Goal: Information Seeking & Learning: Check status

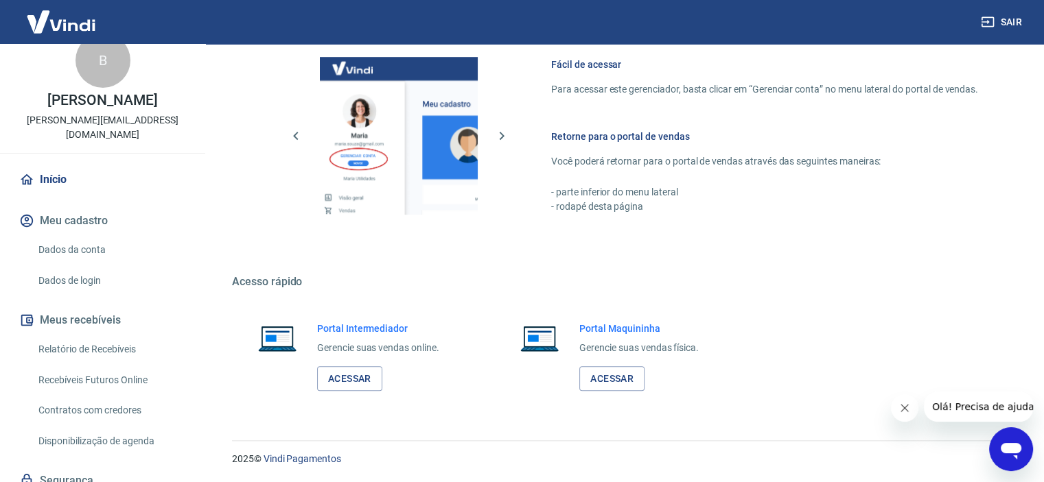
scroll to position [62, 0]
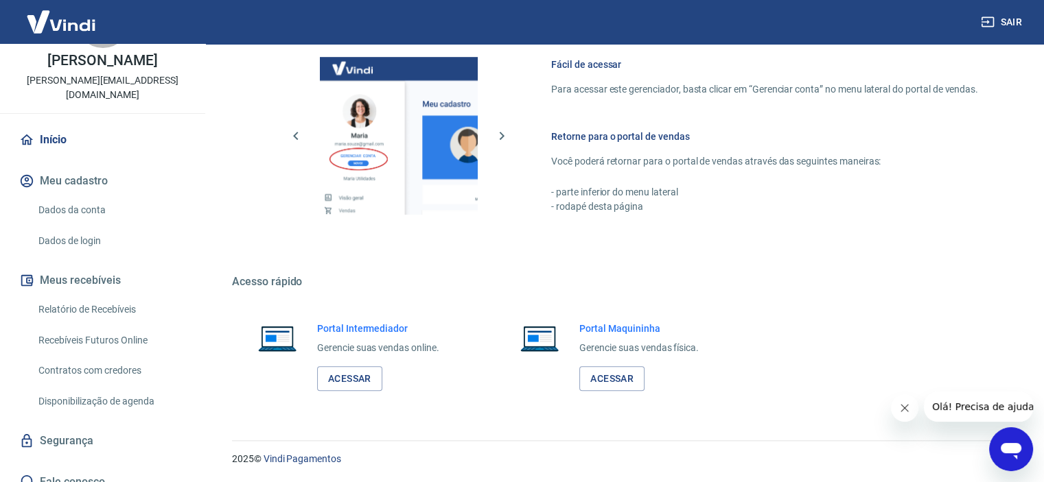
click at [118, 297] on link "Relatório de Recebíveis" at bounding box center [111, 310] width 156 height 28
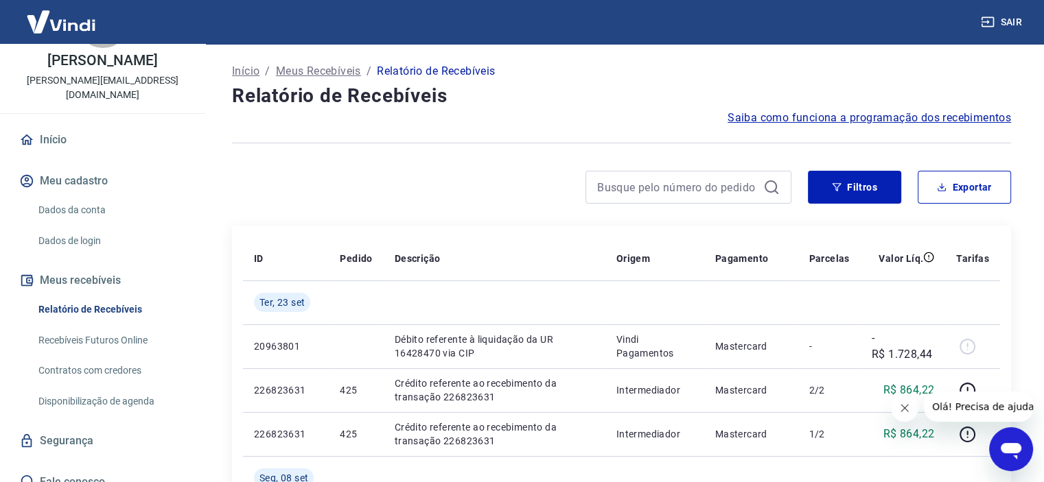
click at [89, 430] on link "Segurança" at bounding box center [102, 441] width 172 height 30
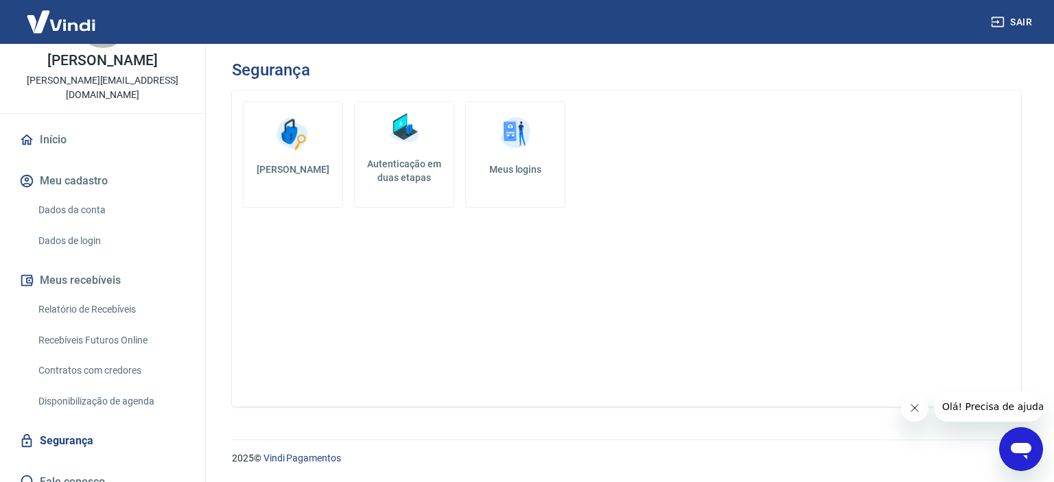
click at [124, 327] on link "Recebíveis Futuros Online" at bounding box center [111, 341] width 156 height 28
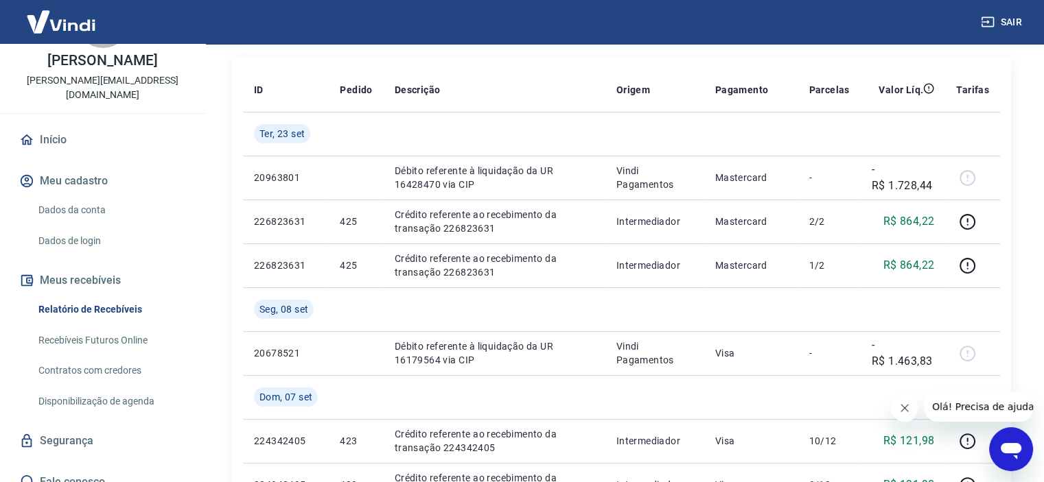
scroll to position [206, 0]
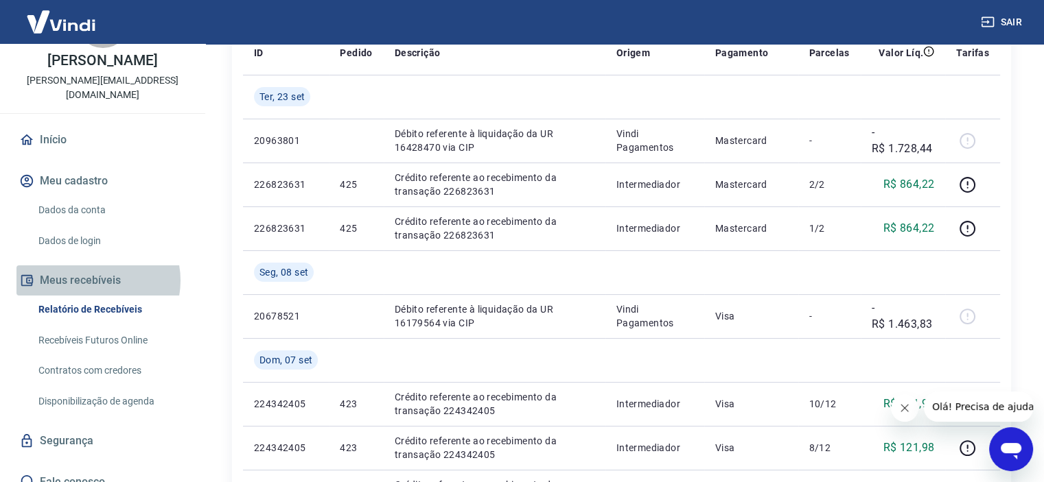
click at [92, 266] on button "Meus recebíveis" at bounding box center [102, 281] width 172 height 30
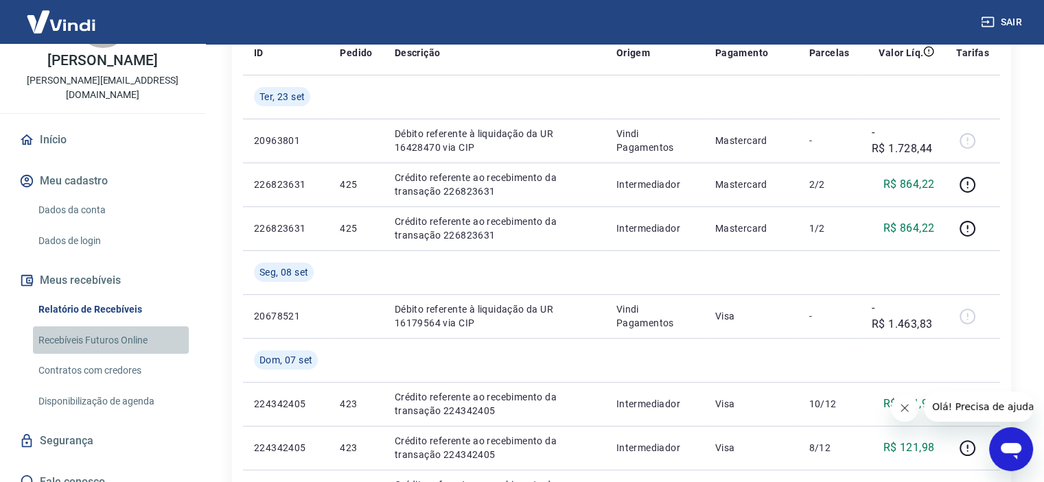
click at [126, 327] on link "Recebíveis Futuros Online" at bounding box center [111, 341] width 156 height 28
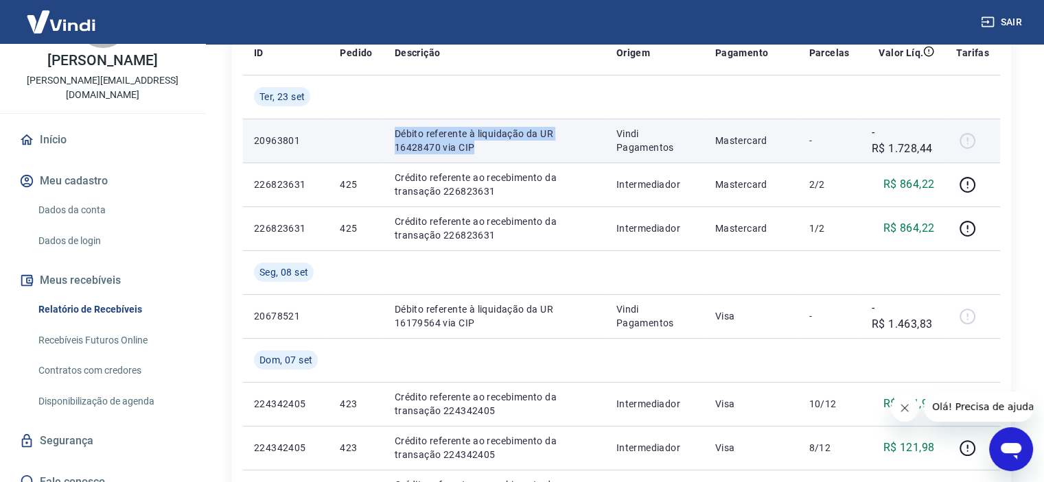
drag, startPoint x: 474, startPoint y: 149, endPoint x: 377, endPoint y: 128, distance: 99.1
click at [377, 128] on tr "20963801 Débito referente à liquidação da UR 16428470 via CIP Vindi Pagamentos …" at bounding box center [621, 141] width 757 height 44
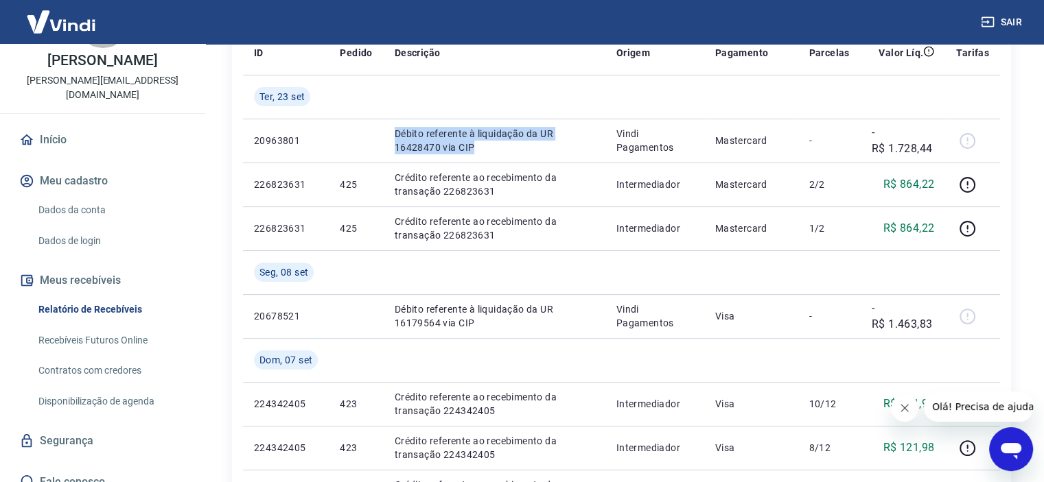
copy tr "Débito referente à liquidação da UR 16428470 via CIP"
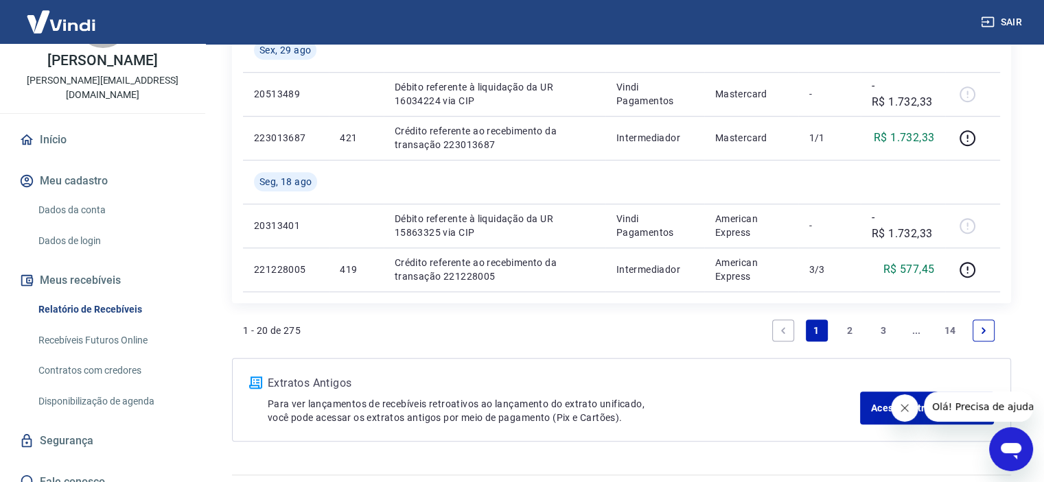
scroll to position [1121, 0]
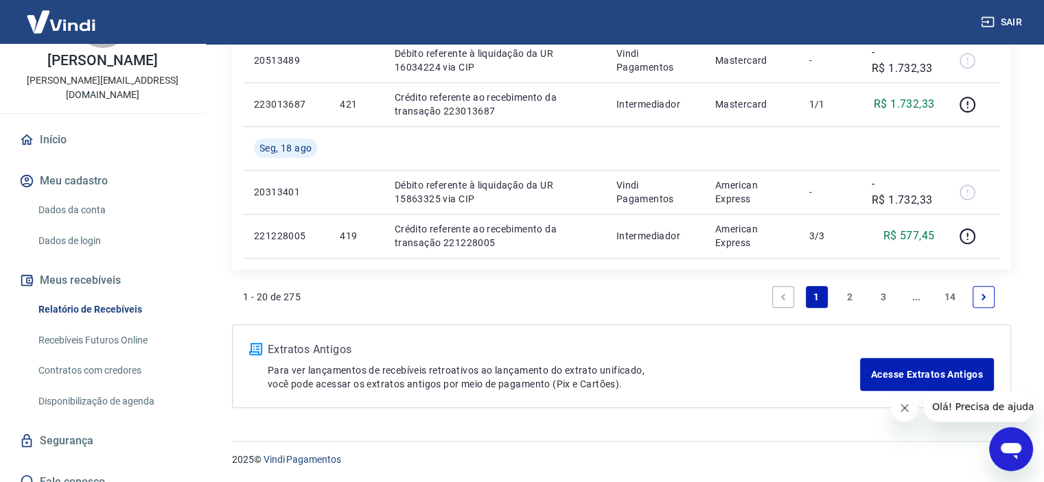
click at [130, 327] on link "Recebíveis Futuros Online" at bounding box center [111, 341] width 156 height 28
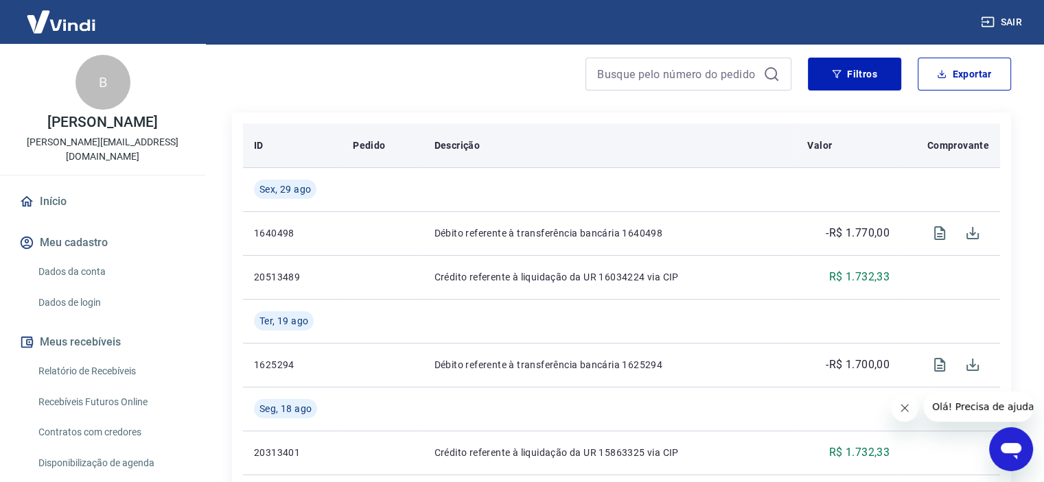
scroll to position [176, 0]
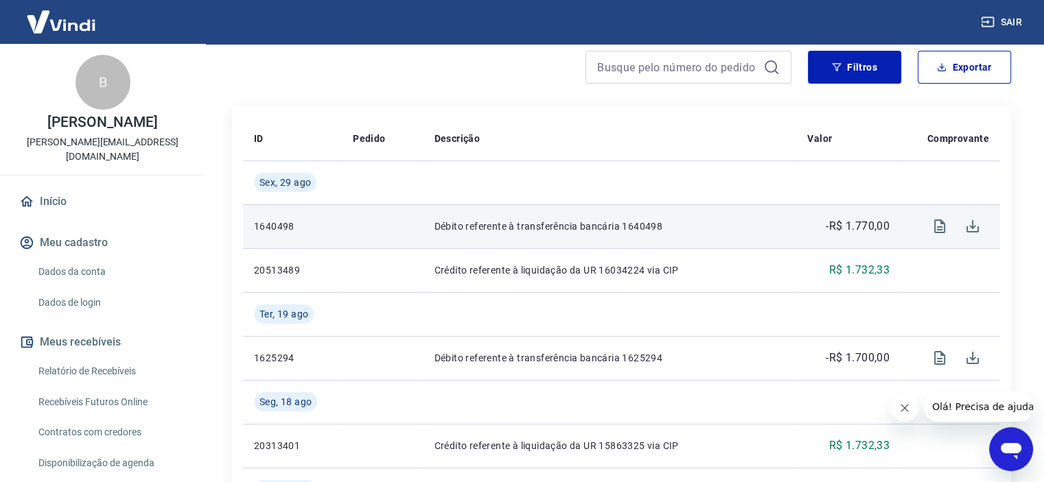
click at [373, 227] on td at bounding box center [382, 226] width 81 height 44
click at [585, 215] on td "Débito referente à transferência bancária 1640498" at bounding box center [609, 226] width 373 height 44
click at [941, 223] on icon "Visualizar" at bounding box center [939, 227] width 11 height 14
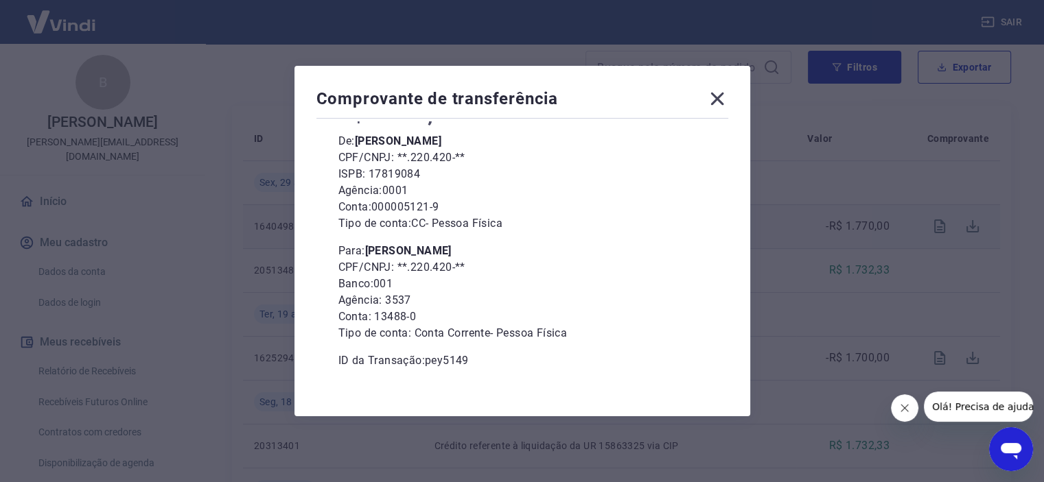
scroll to position [121, 0]
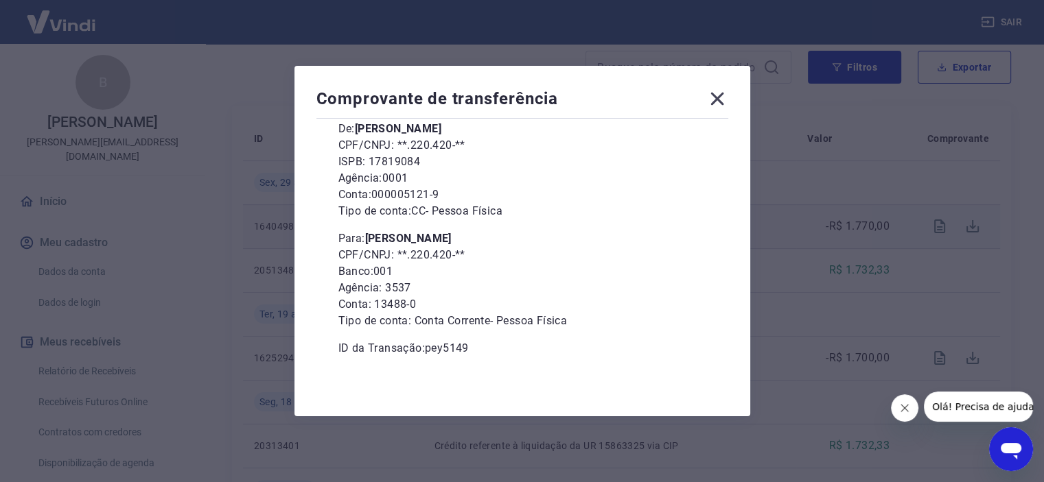
click at [728, 103] on icon at bounding box center [717, 99] width 22 height 22
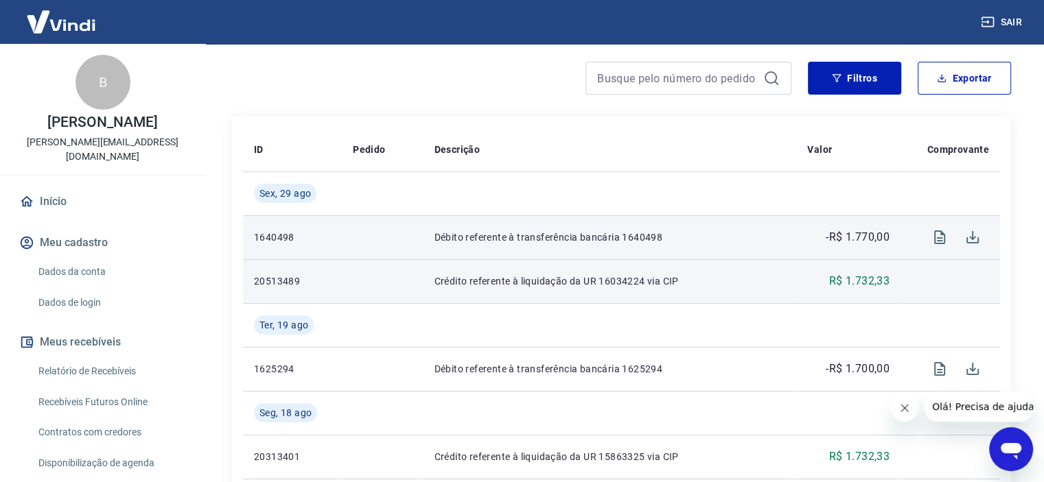
scroll to position [176, 0]
